Goal: Information Seeking & Learning: Learn about a topic

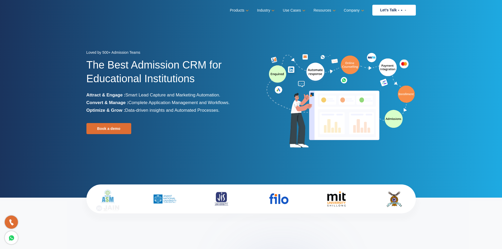
click at [224, 202] on img at bounding box center [221, 199] width 35 height 18
click at [106, 198] on div at bounding box center [107, 199] width 35 height 18
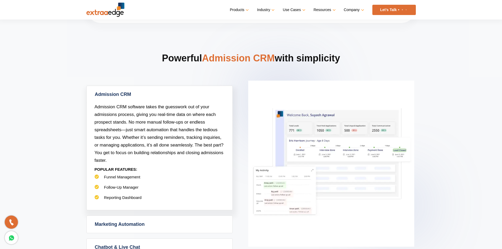
scroll to position [290, 0]
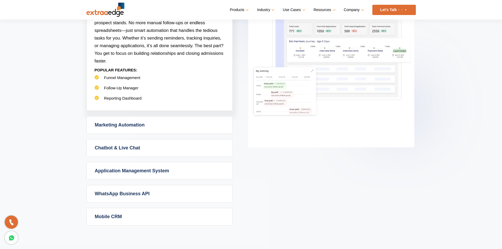
click at [108, 122] on link "Marketing Automation" at bounding box center [160, 125] width 146 height 17
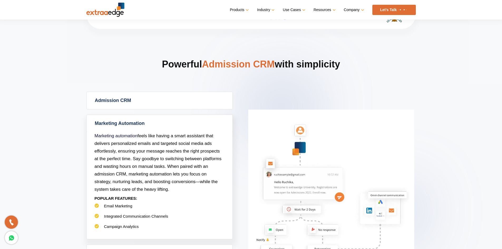
scroll to position [316, 0]
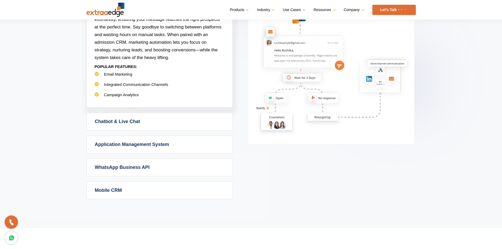
click at [111, 126] on link "Chatbot & Live Chat" at bounding box center [160, 121] width 146 height 17
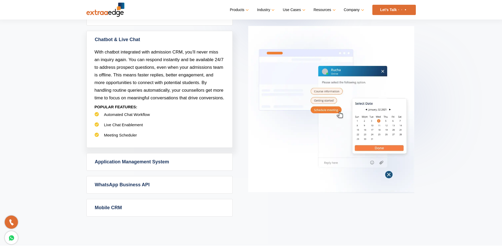
scroll to position [264, 0]
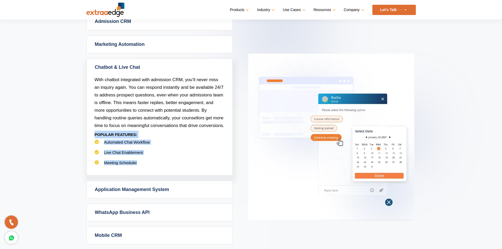
drag, startPoint x: 94, startPoint y: 134, endPoint x: 150, endPoint y: 162, distance: 62.0
click at [150, 162] on div "With chatbot integrated with admission CRM, you’ll never miss an inquiry again.…" at bounding box center [160, 125] width 146 height 99
click at [150, 162] on li "Meeting Scheduler" at bounding box center [160, 165] width 130 height 10
drag, startPoint x: 150, startPoint y: 162, endPoint x: 93, endPoint y: 135, distance: 63.2
click at [93, 135] on div "With chatbot integrated with admission CRM, you’ll never miss an inquiry again.…" at bounding box center [160, 125] width 146 height 99
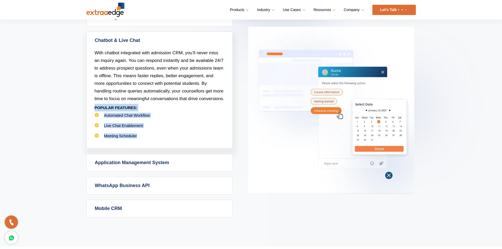
scroll to position [290, 0]
click at [150, 121] on li "Automated Chat Workflow" at bounding box center [160, 118] width 130 height 10
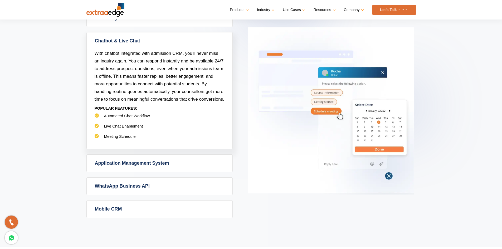
click at [130, 166] on link "Application Management System" at bounding box center [160, 163] width 146 height 17
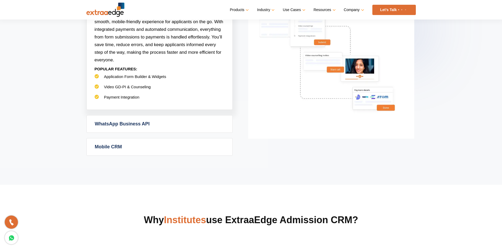
scroll to position [316, 0]
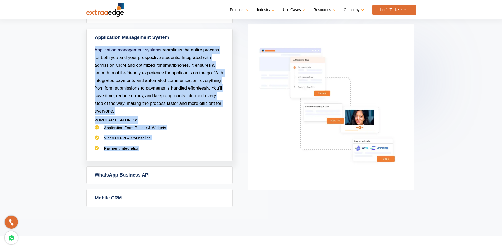
drag, startPoint x: 140, startPoint y: 150, endPoint x: 96, endPoint y: 38, distance: 120.0
click at [96, 38] on div "Application Management System Application management system streamlines the ent…" at bounding box center [159, 95] width 146 height 132
click at [69, 60] on section "Powerful Admission CRM with simplicity Admission CRM Admission CRM software tak…" at bounding box center [251, 58] width 502 height 355
click at [90, 50] on div "Application management system streamlines the entire process for both you and y…" at bounding box center [160, 103] width 146 height 115
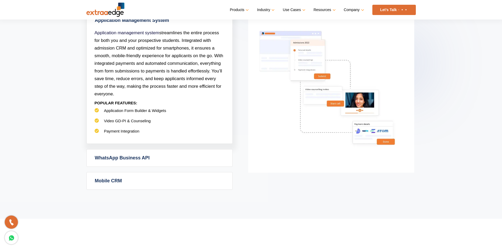
scroll to position [343, 0]
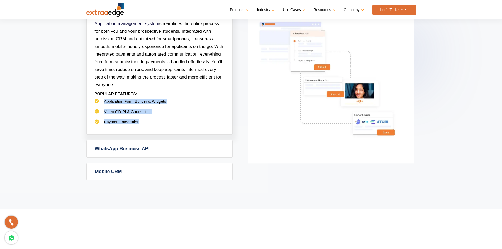
drag, startPoint x: 105, startPoint y: 102, endPoint x: 153, endPoint y: 124, distance: 52.7
click at [153, 124] on ul "Application Form Builder & Widgets Video GD-PI & Counseling Payment Integration" at bounding box center [160, 114] width 130 height 31
click at [151, 124] on li "Payment Integration" at bounding box center [160, 124] width 130 height 10
click at [139, 122] on li "Payment Integration" at bounding box center [160, 124] width 130 height 10
click at [138, 122] on li "Payment Integration" at bounding box center [160, 124] width 130 height 10
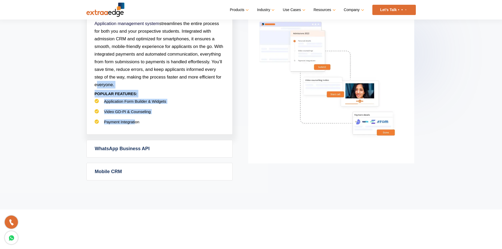
drag, startPoint x: 135, startPoint y: 122, endPoint x: 95, endPoint y: 88, distance: 52.2
click at [95, 88] on div "Application management system streamlines the entire process for both you and y…" at bounding box center [160, 77] width 146 height 115
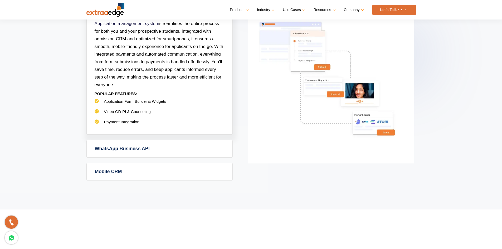
click at [138, 122] on li "Payment Integration" at bounding box center [160, 124] width 130 height 10
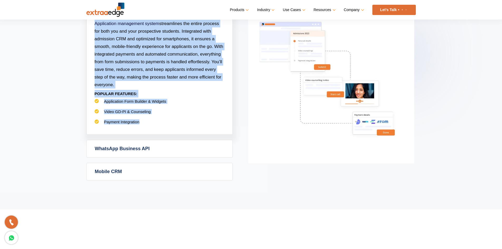
drag, startPoint x: 139, startPoint y: 122, endPoint x: 92, endPoint y: 24, distance: 108.5
click at [92, 24] on div "Application management system streamlines the entire process for both you and y…" at bounding box center [160, 77] width 146 height 115
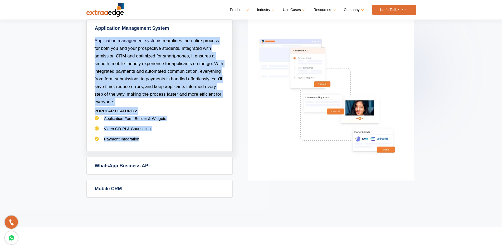
scroll to position [316, 0]
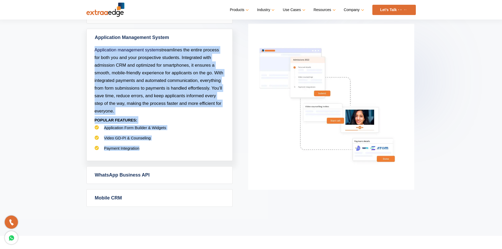
click at [92, 36] on link "Application Management System" at bounding box center [160, 37] width 146 height 17
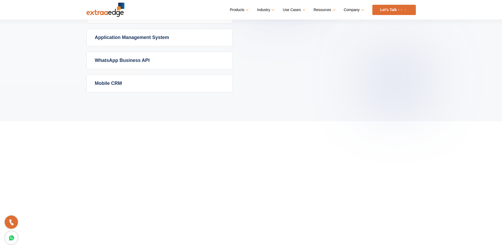
click at [92, 36] on link "Application Management System" at bounding box center [160, 37] width 146 height 17
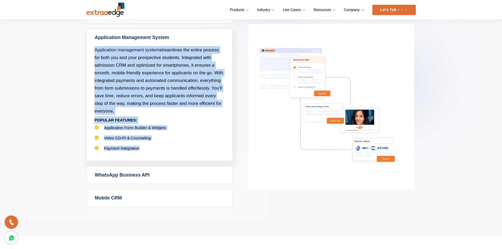
click at [92, 36] on link "Application Management System" at bounding box center [160, 37] width 146 height 17
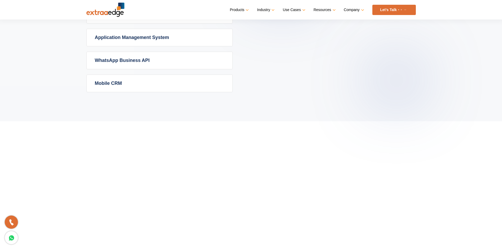
click at [96, 49] on div "Admission CRM Admission CRM software takes the guesswork out of your admissions…" at bounding box center [251, 26] width 330 height 132
click at [96, 56] on link "WhatsApp Business API" at bounding box center [160, 60] width 146 height 17
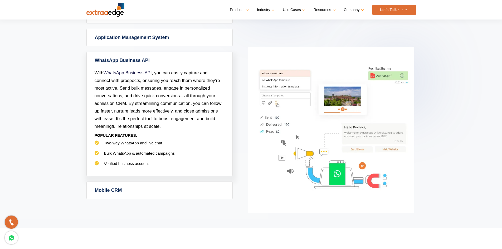
click at [96, 56] on link "WhatsApp Business API" at bounding box center [160, 60] width 146 height 17
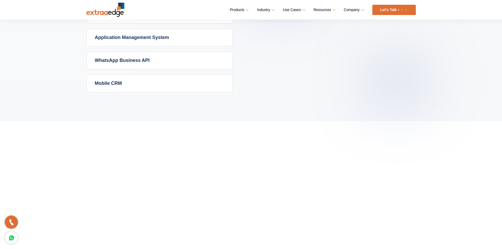
click at [101, 80] on link "Mobile CRM" at bounding box center [160, 83] width 146 height 17
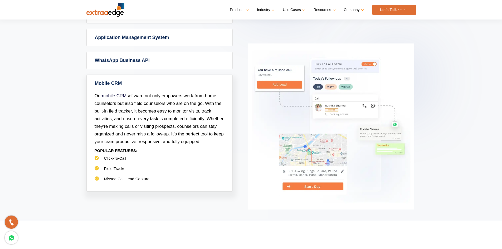
click at [101, 79] on link "Mobile CRM" at bounding box center [160, 83] width 146 height 17
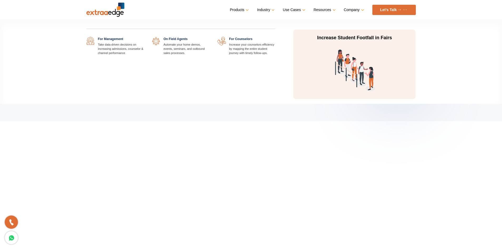
click at [299, 12] on link "Use Cases" at bounding box center [293, 10] width 21 height 8
click at [144, 37] on link at bounding box center [144, 37] width 0 height 0
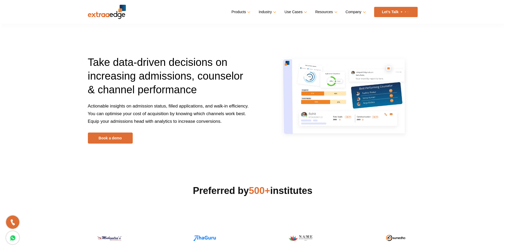
scroll to position [9, 0]
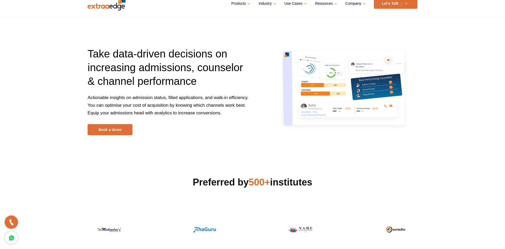
drag, startPoint x: 219, startPoint y: 141, endPoint x: 219, endPoint y: 132, distance: 8.2
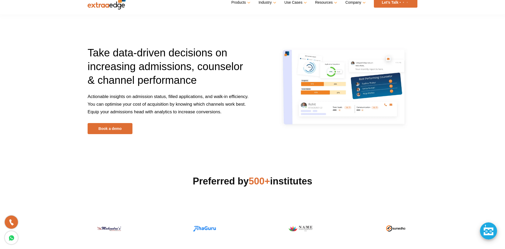
click at [209, 113] on span "Actionable insights on admission status, filled applications, and walk-in effic…" at bounding box center [168, 104] width 161 height 20
click at [216, 109] on p "Actionable insights on admission status, filled applications, and walk-in effic…" at bounding box center [168, 108] width 161 height 30
drag, startPoint x: 85, startPoint y: 96, endPoint x: 229, endPoint y: 111, distance: 144.5
click at [229, 111] on div "Take data-driven decisions on increasing admissions, counselor & channel perfor…" at bounding box center [168, 90] width 169 height 88
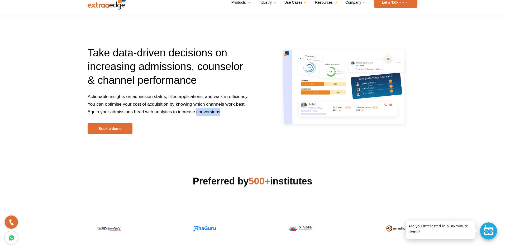
click at [229, 111] on p "Actionable insights on admission status, filled applications, and walk-in effic…" at bounding box center [168, 108] width 161 height 30
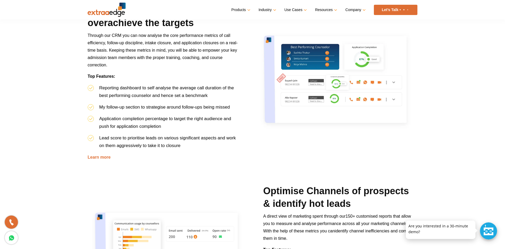
scroll to position [326, 0]
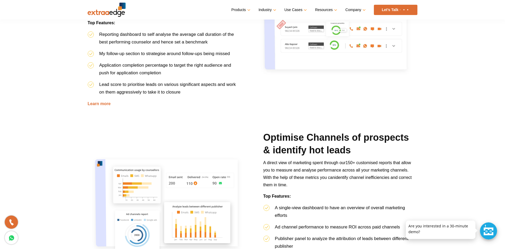
click at [488, 228] on div at bounding box center [488, 231] width 17 height 17
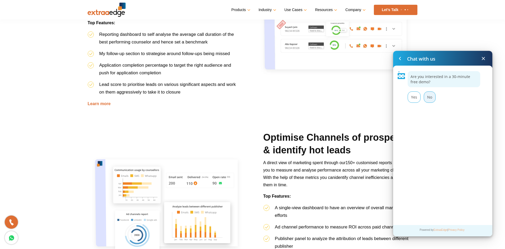
click at [428, 101] on div "No" at bounding box center [429, 97] width 12 height 11
click at [483, 60] on span at bounding box center [483, 58] width 6 height 6
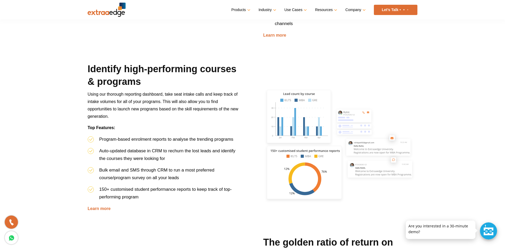
scroll to position [616, 0]
